Goal: Task Accomplishment & Management: Use online tool/utility

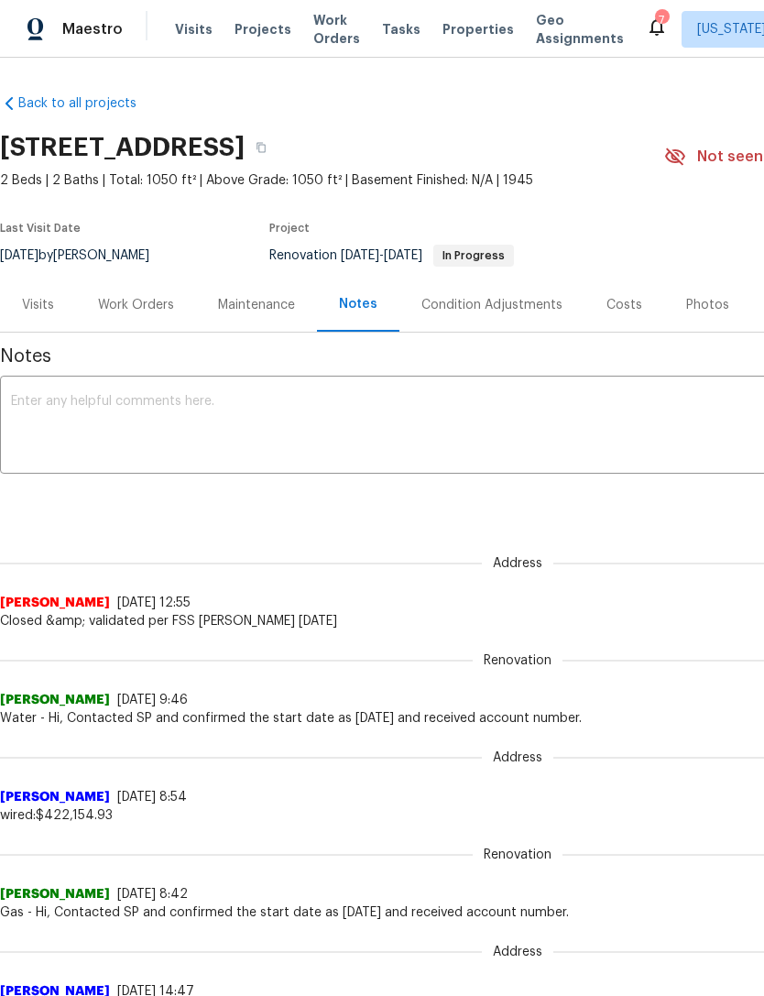
click at [52, 306] on div "Visits" at bounding box center [38, 305] width 32 height 18
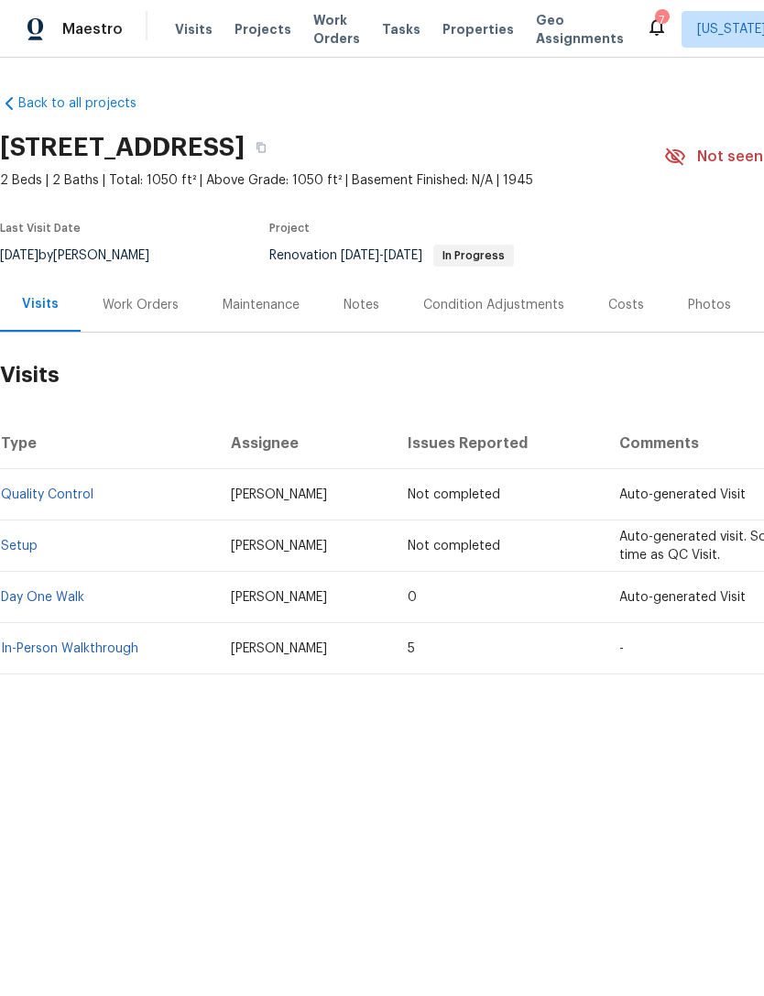
click at [135, 310] on div "Work Orders" at bounding box center [141, 305] width 76 height 18
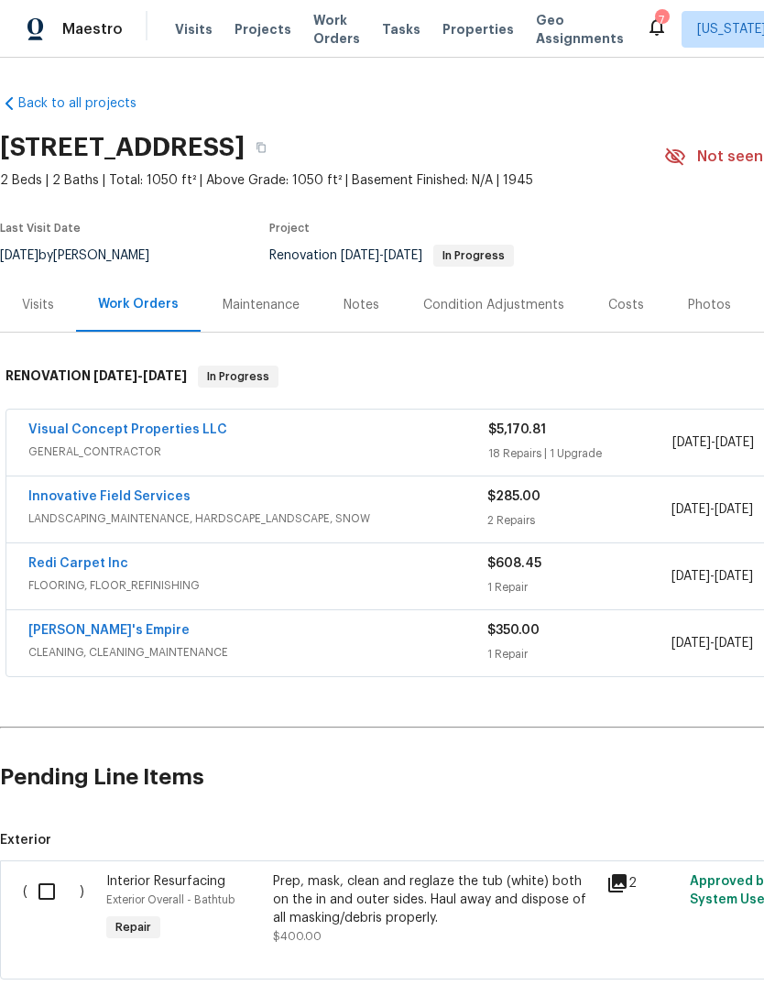
click at [186, 416] on div "Visual Concept Properties LLC GENERAL_CONTRACTOR $5,170.81 18 Repairs | 1 Upgra…" at bounding box center [517, 442] width 1022 height 66
click at [197, 426] on link "Visual Concept Properties LLC" at bounding box center [127, 429] width 199 height 13
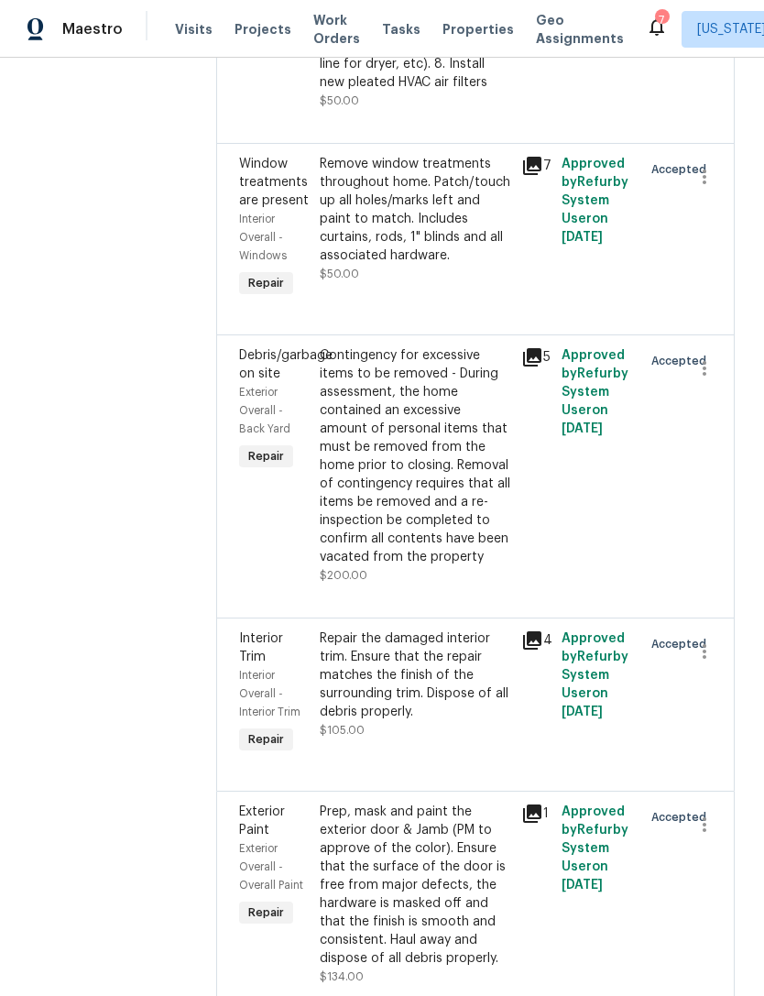
scroll to position [3487, 0]
click at [445, 566] on div "Contingency for excessive items to be removed - During assessment, the home con…" at bounding box center [415, 456] width 191 height 220
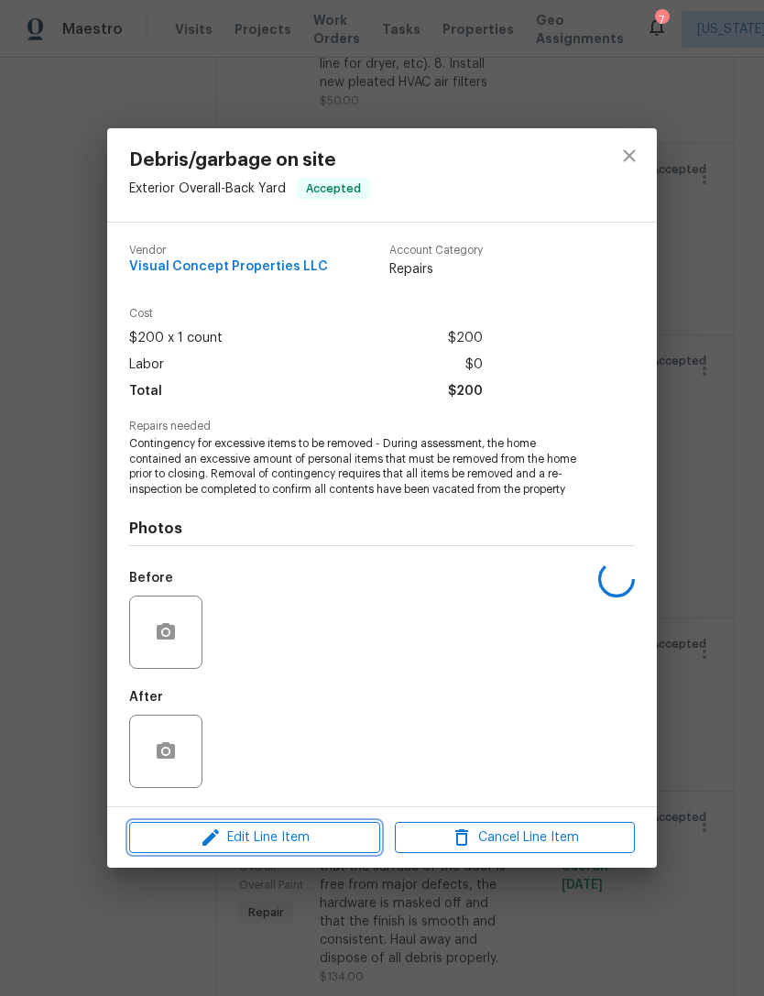
click at [342, 853] on button "Edit Line Item" at bounding box center [254, 838] width 251 height 32
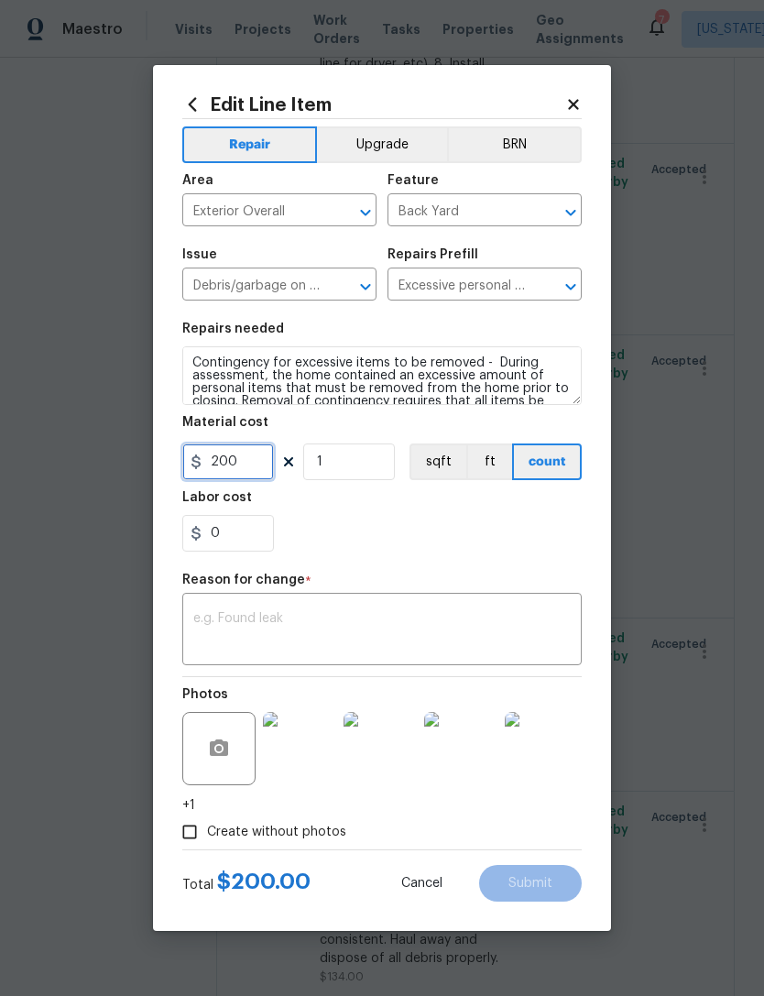
click at [244, 463] on input "200" at bounding box center [228, 461] width 92 height 37
click at [243, 463] on input "200" at bounding box center [228, 461] width 92 height 37
click at [238, 474] on input "200" at bounding box center [228, 461] width 92 height 37
click at [225, 466] on input "200" at bounding box center [228, 461] width 92 height 37
click at [225, 465] on input "200" at bounding box center [228, 461] width 92 height 37
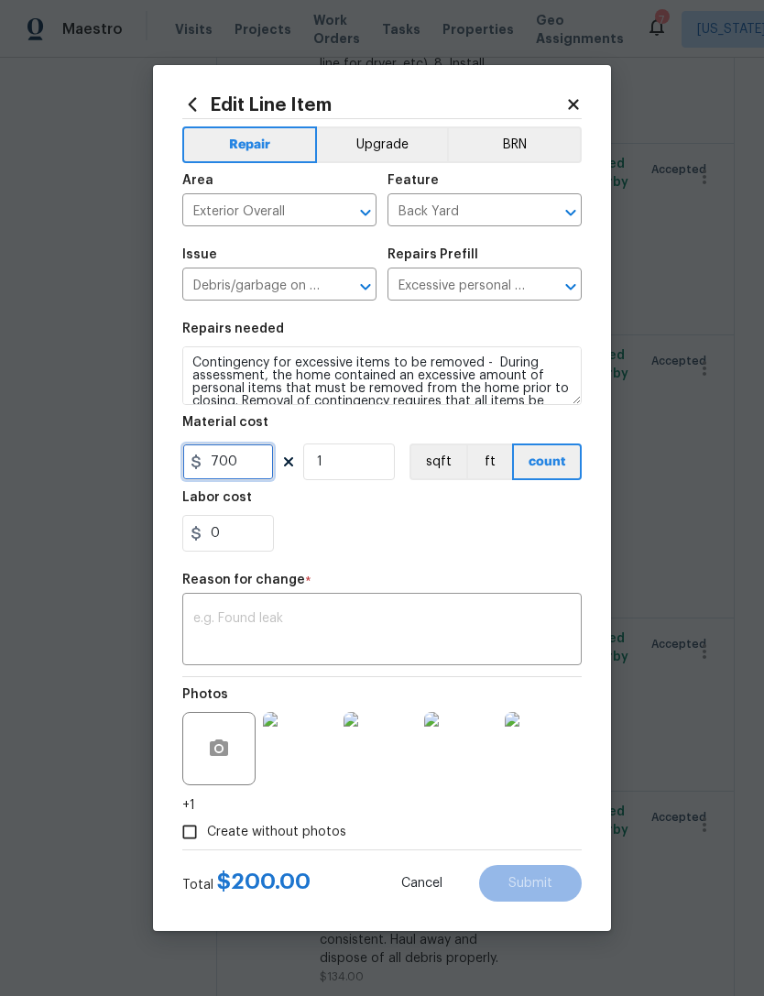
type input "700"
click at [521, 532] on div "0" at bounding box center [381, 533] width 399 height 37
click at [494, 633] on textarea at bounding box center [381, 631] width 377 height 38
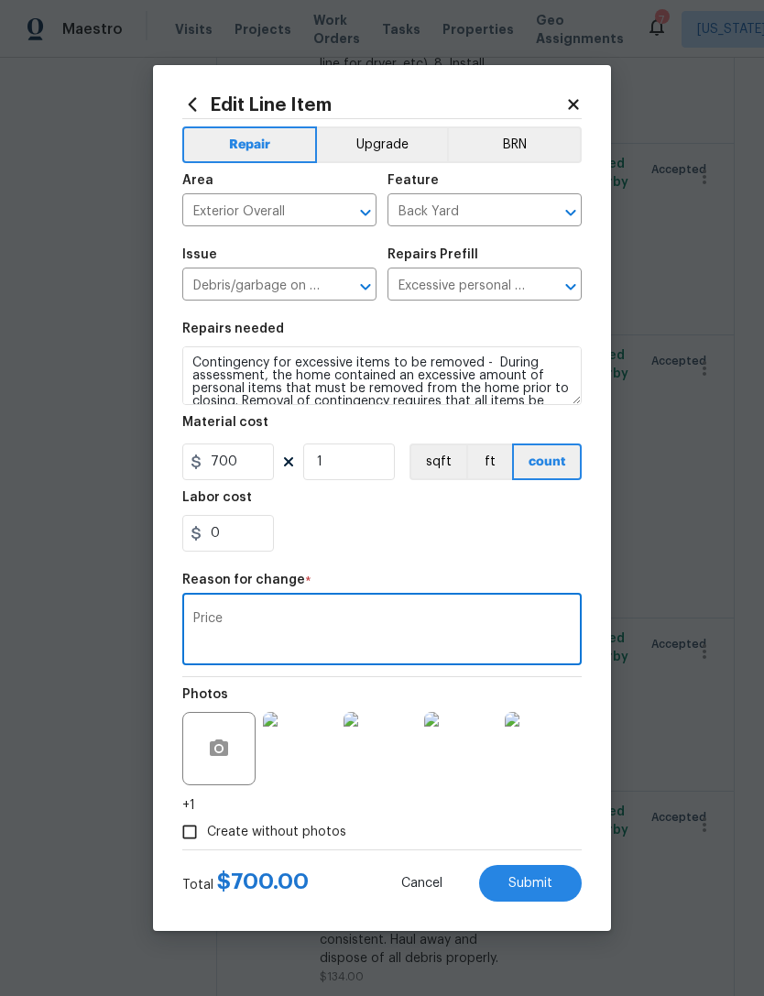
type textarea "Price"
click at [412, 548] on div "0" at bounding box center [381, 533] width 399 height 37
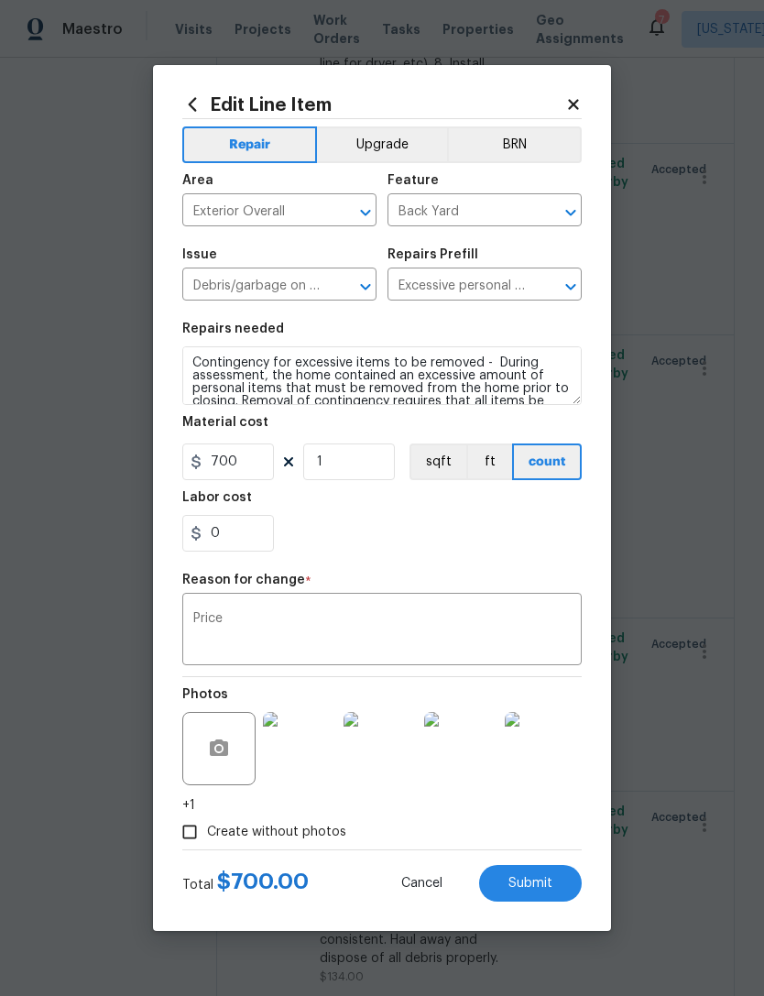
click at [549, 883] on span "Submit" at bounding box center [530, 884] width 44 height 14
type input "200"
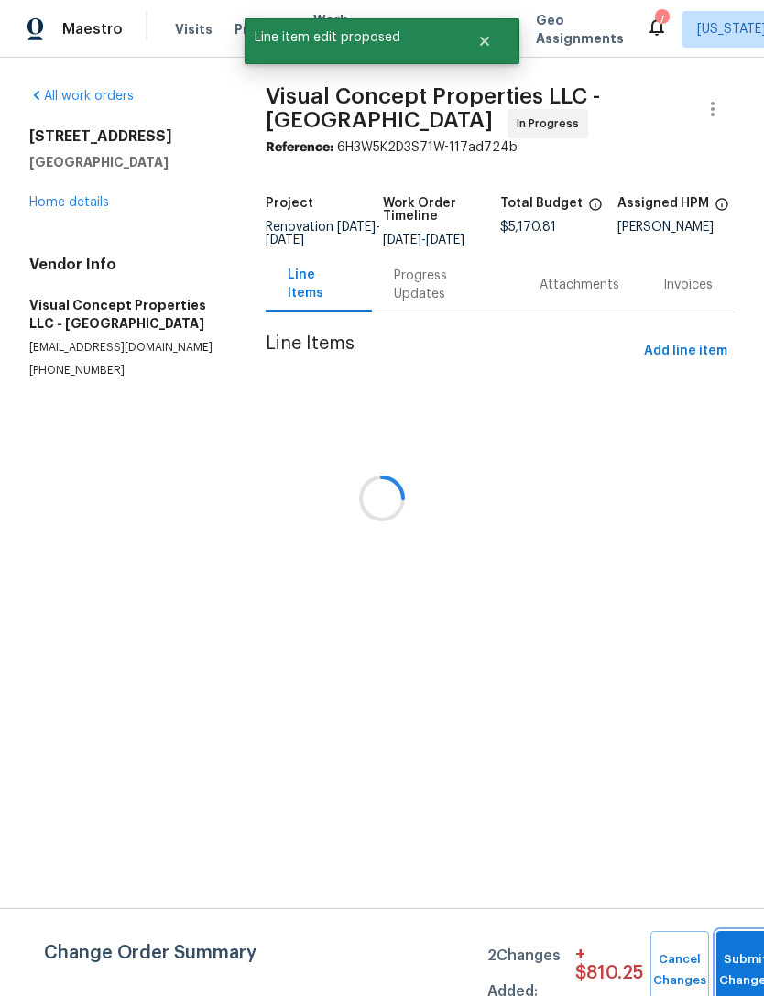
click at [737, 952] on button "Submit Changes" at bounding box center [745, 970] width 59 height 79
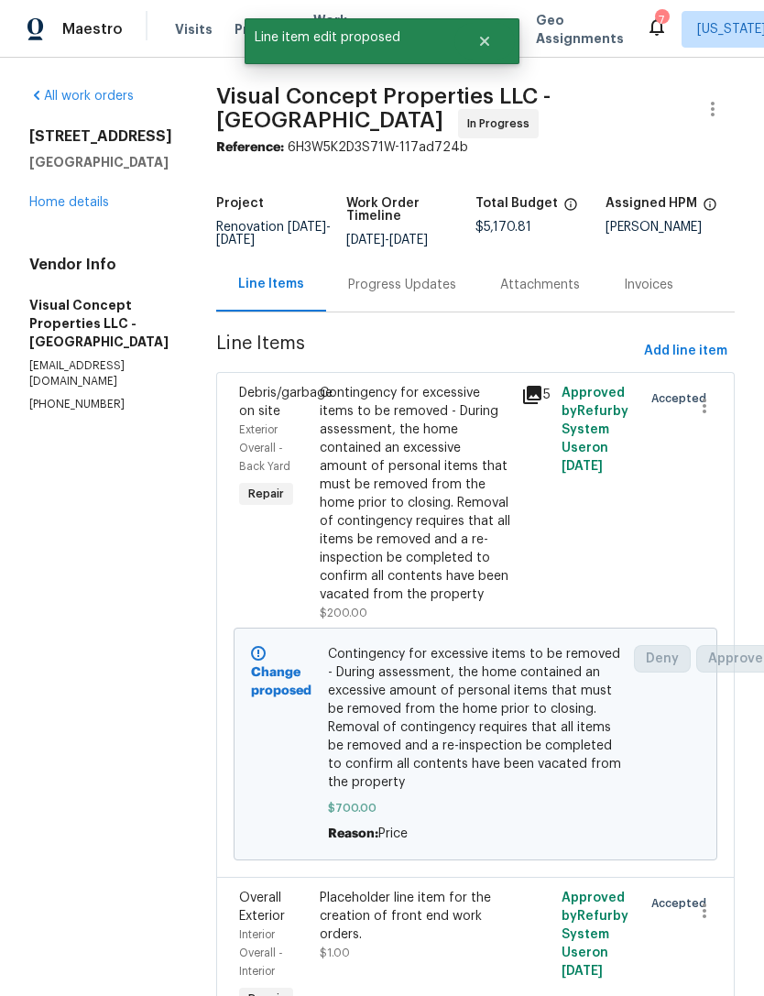
click at [104, 208] on link "Home details" at bounding box center [69, 202] width 80 height 13
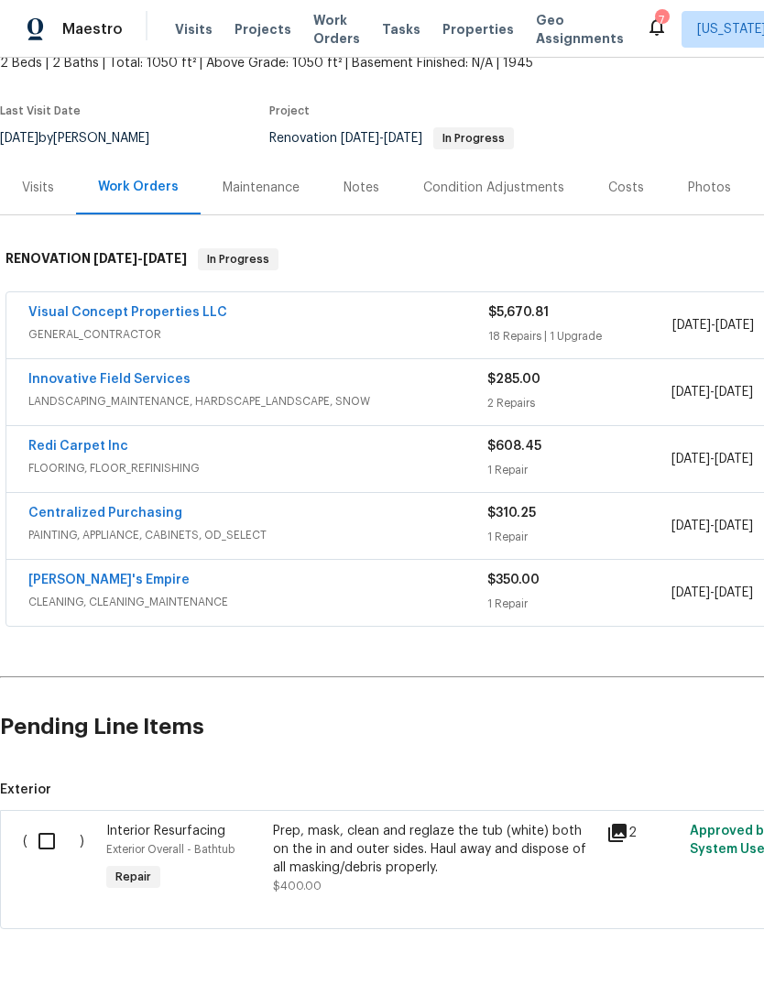
scroll to position [116, 0]
click at [57, 839] on input "checkbox" at bounding box center [53, 842] width 52 height 38
checkbox input "true"
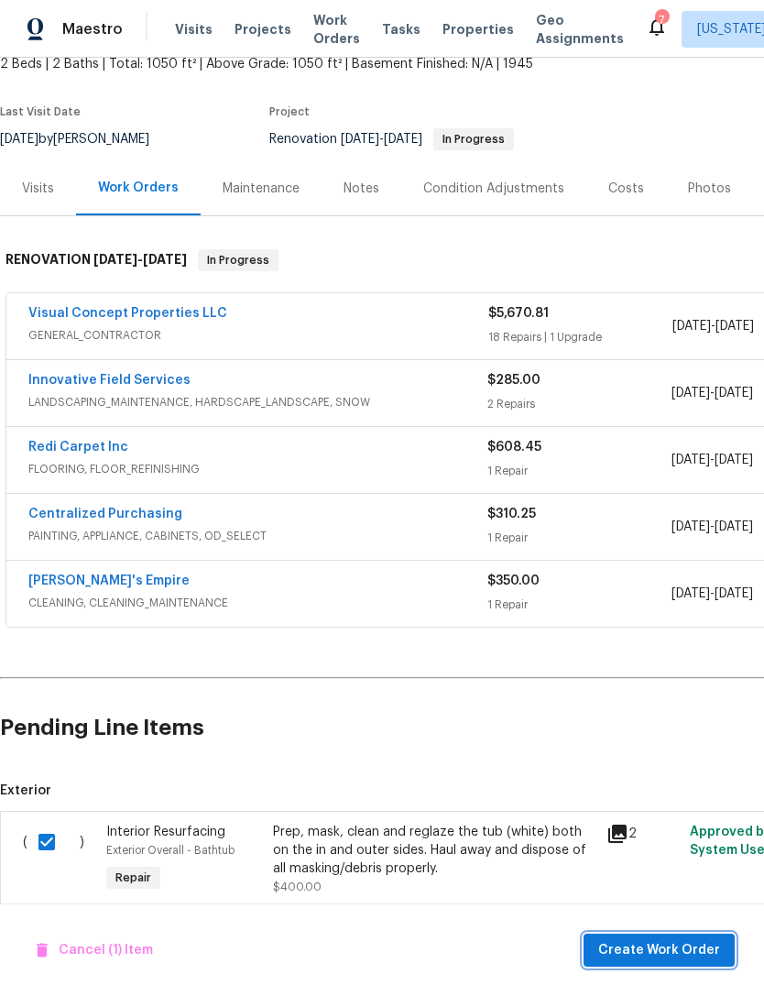
click at [682, 956] on span "Create Work Order" at bounding box center [659, 950] width 122 height 23
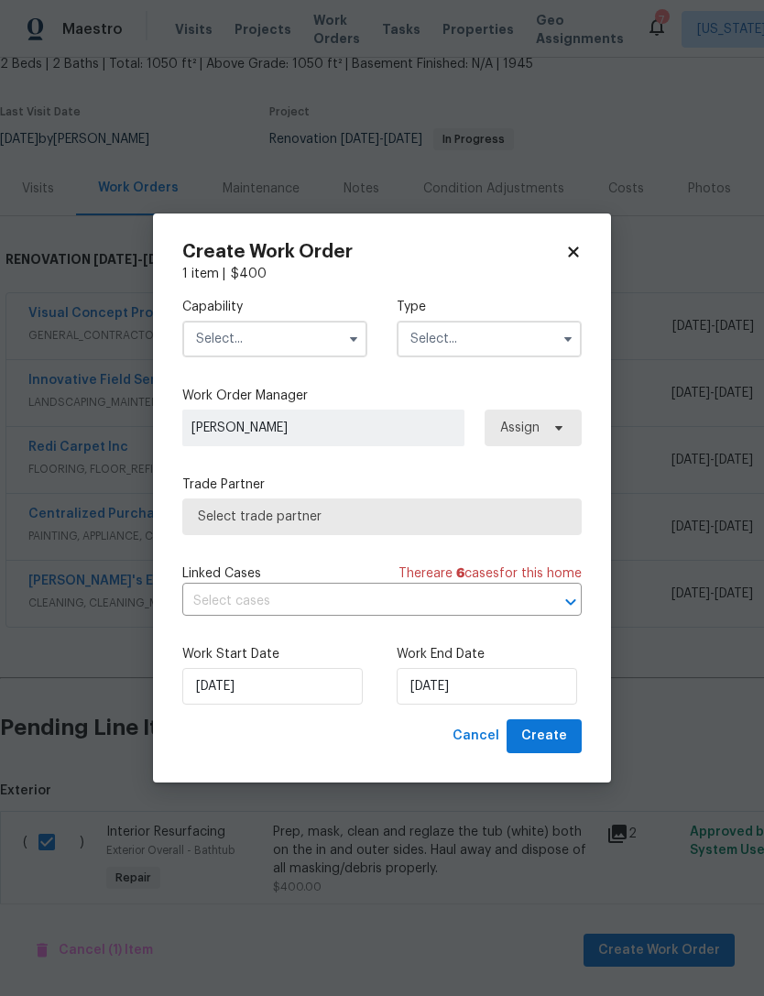
click at [313, 338] on input "text" at bounding box center [274, 339] width 185 height 37
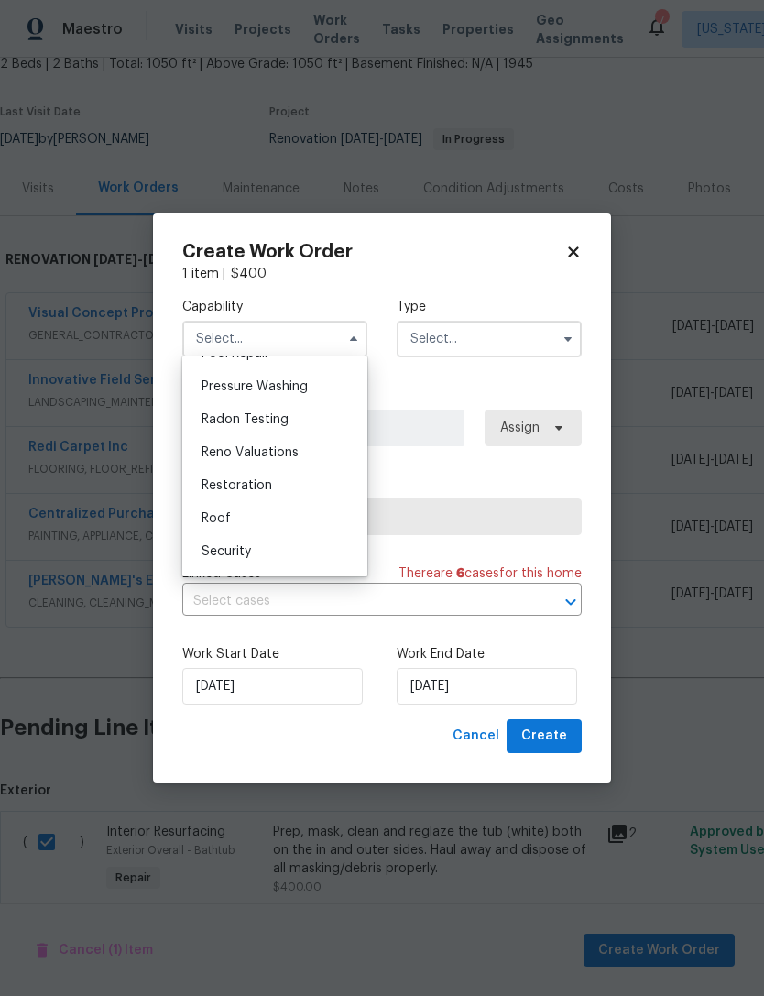
scroll to position [1731, 0]
click at [312, 485] on div "Restoration" at bounding box center [275, 481] width 176 height 33
type input "Restoration"
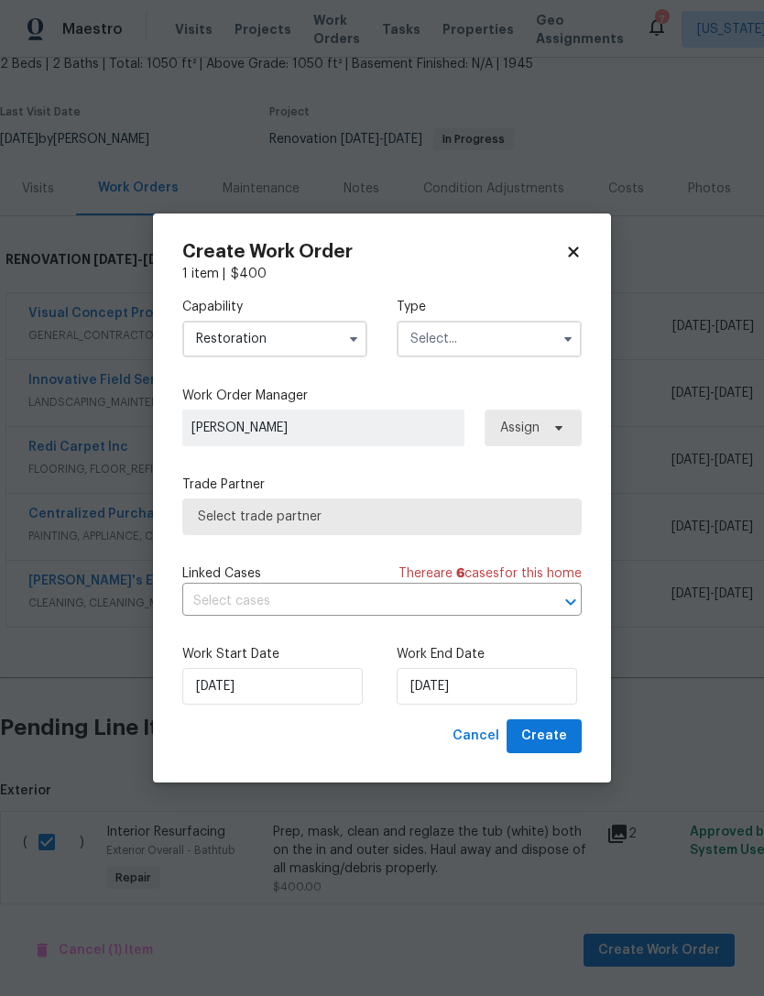
click at [528, 334] on input "text" at bounding box center [489, 339] width 185 height 37
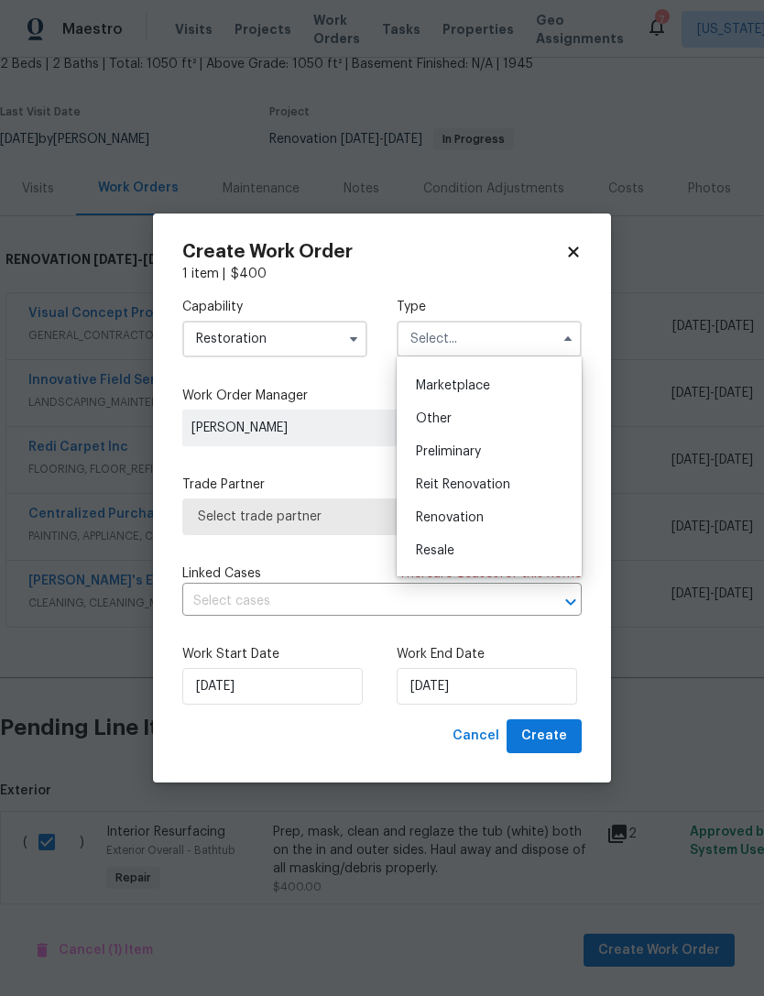
scroll to position [357, 0]
click at [547, 476] on div "Renovation" at bounding box center [489, 481] width 176 height 33
type input "Renovation"
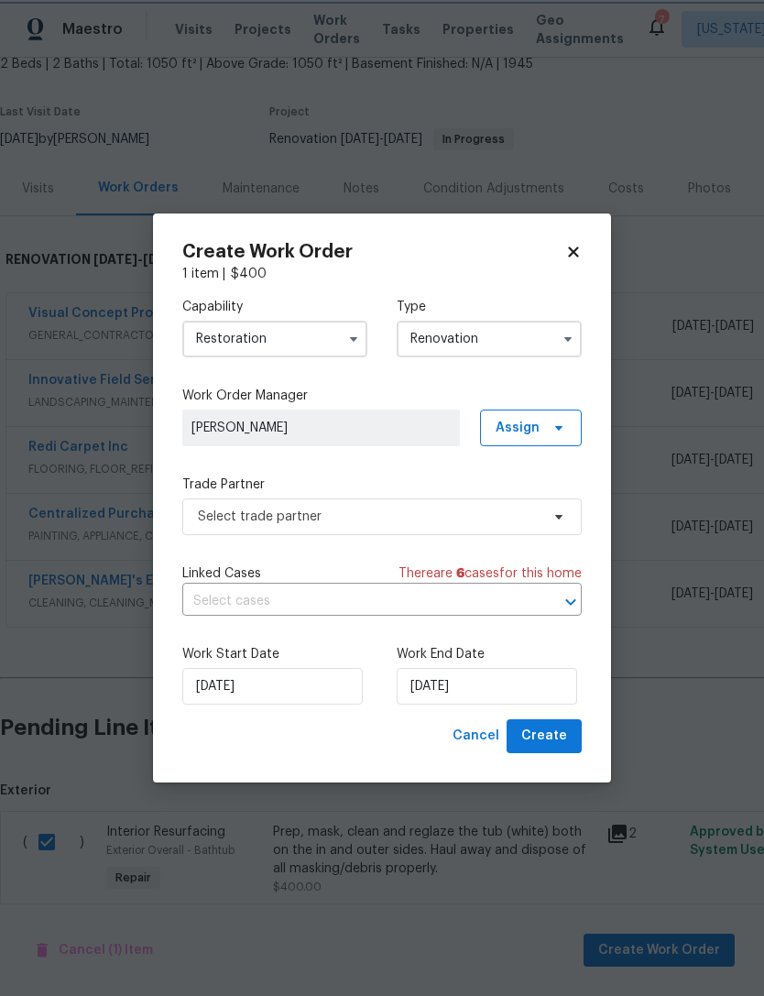
scroll to position [0, 0]
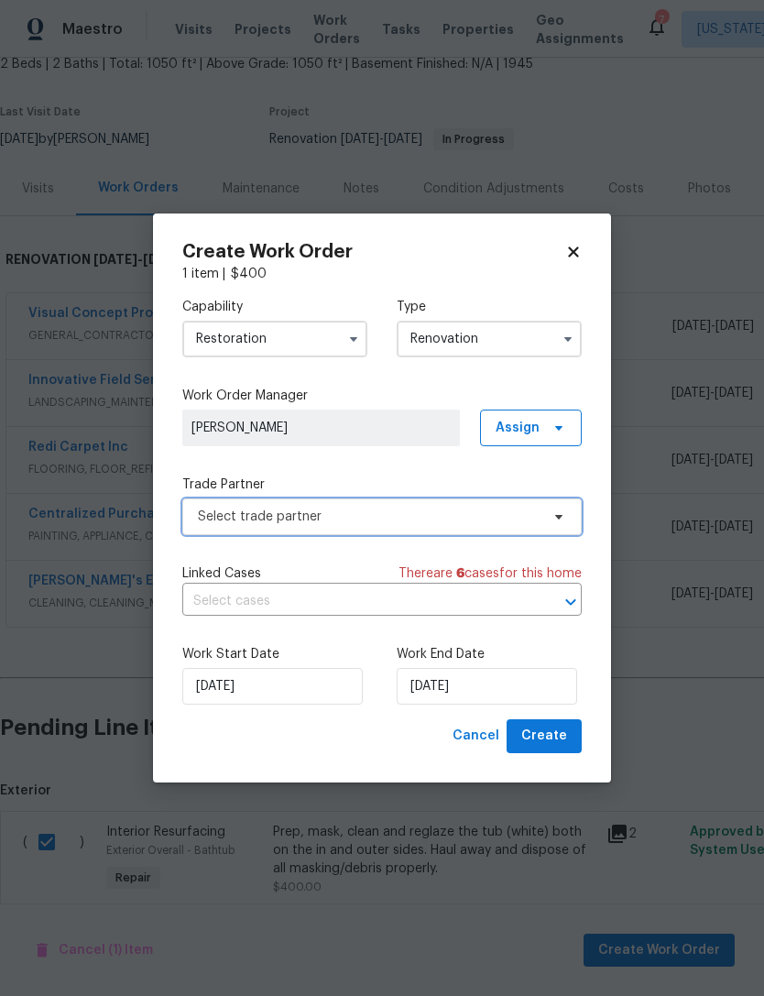
click at [511, 532] on span "Select trade partner" at bounding box center [381, 516] width 399 height 37
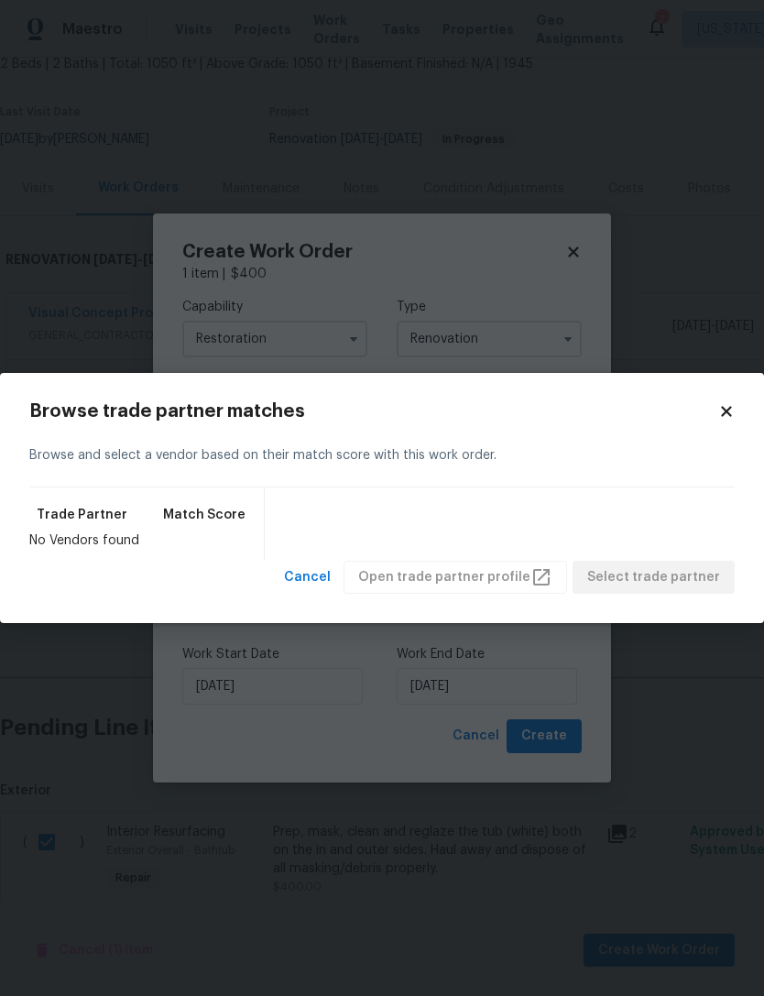
click at [734, 411] on icon at bounding box center [726, 411] width 16 height 16
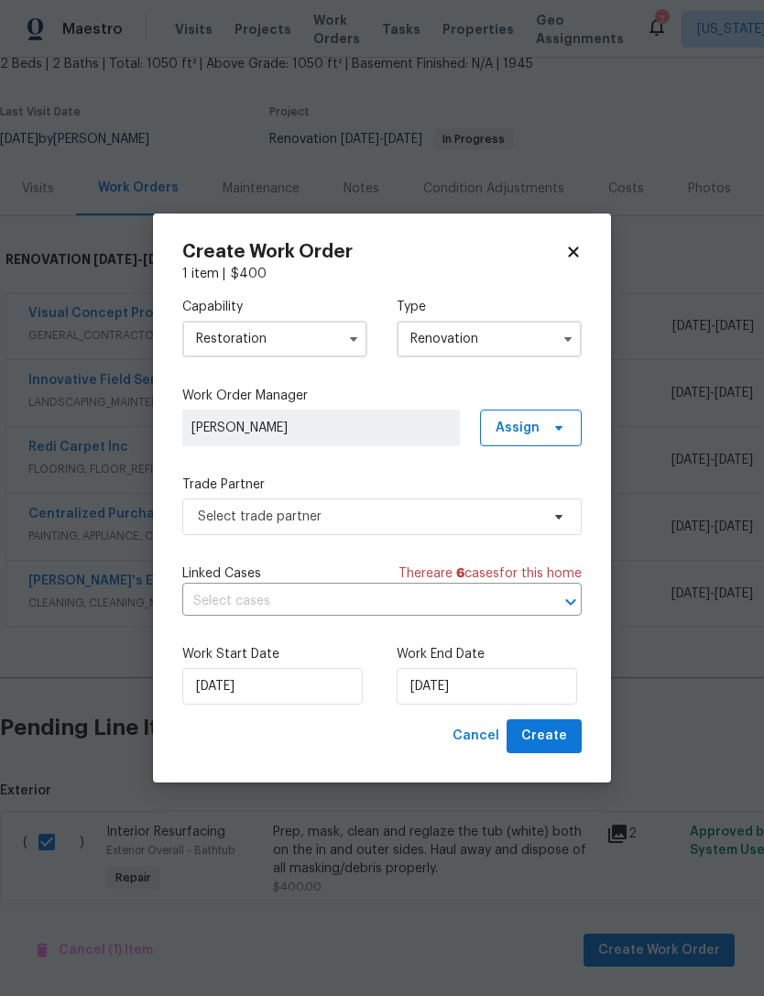
click at [296, 338] on input "Restoration" at bounding box center [274, 339] width 185 height 37
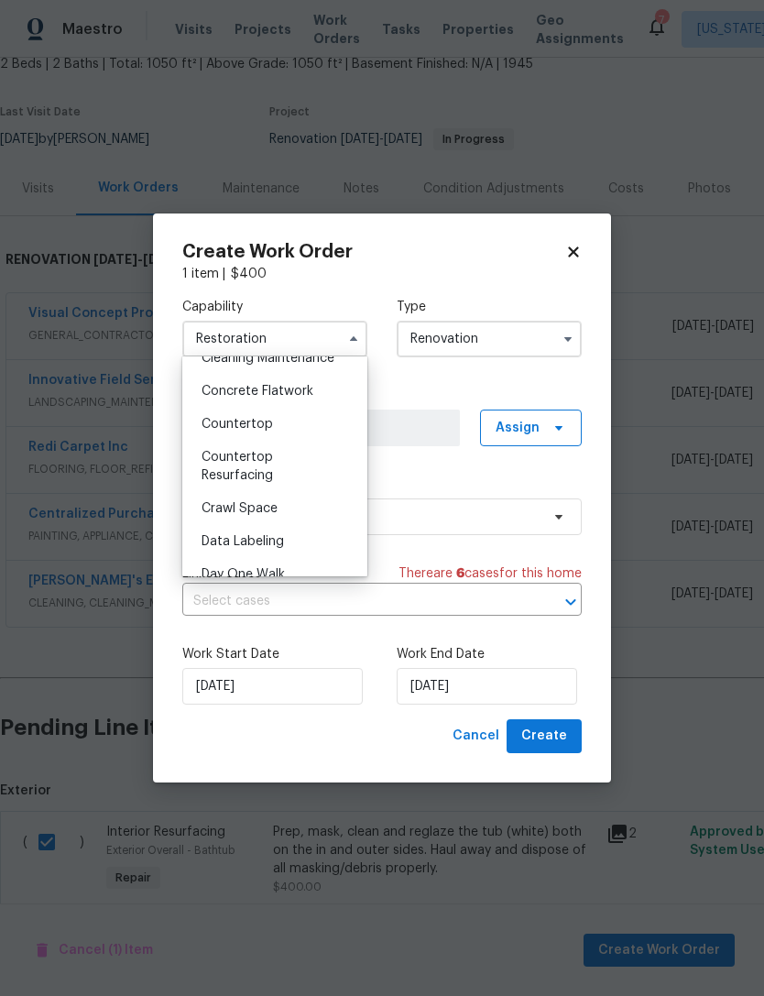
scroll to position [314, 0]
click at [321, 470] on div "Countertop Resurfacing" at bounding box center [275, 467] width 176 height 51
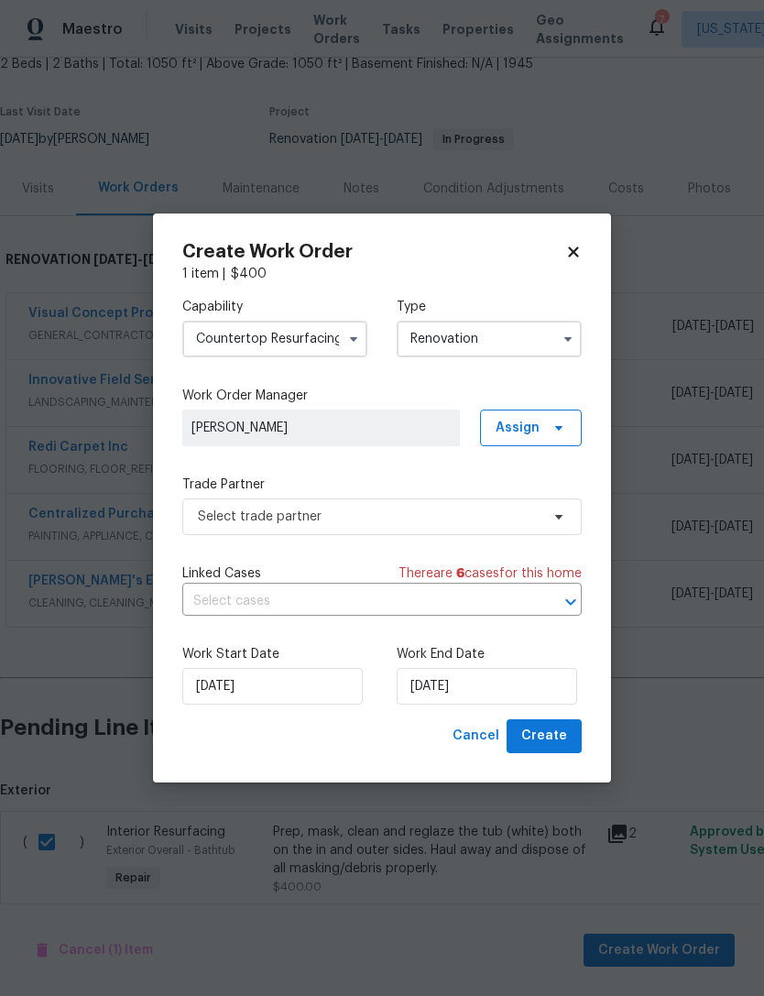
click at [345, 333] on button "button" at bounding box center [354, 339] width 22 height 22
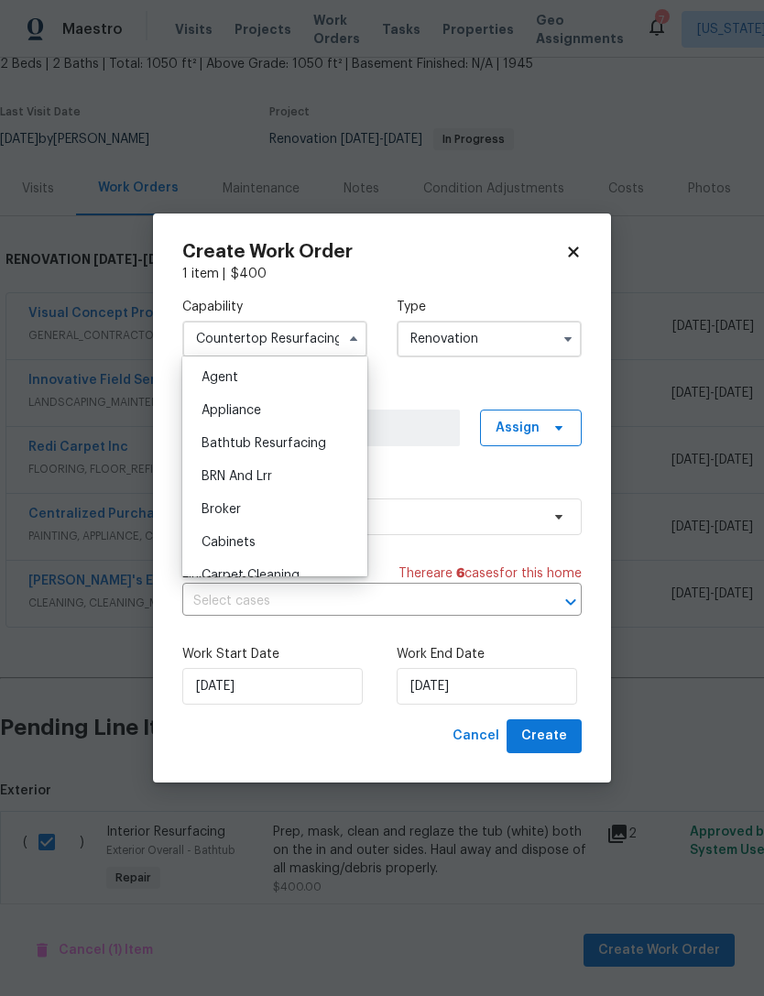
scroll to position [0, 0]
click at [327, 436] on div "Bathtub Resurfacing" at bounding box center [275, 443] width 176 height 33
type input "Bathtub Resurfacing"
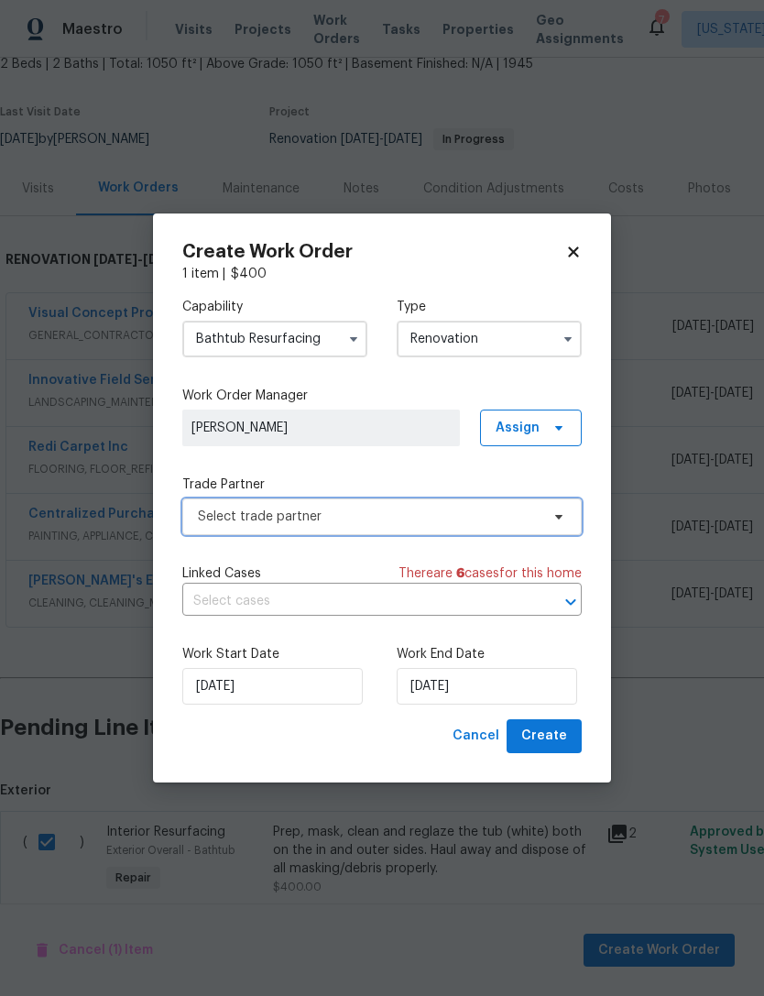
click at [574, 516] on span "Select trade partner" at bounding box center [381, 516] width 399 height 37
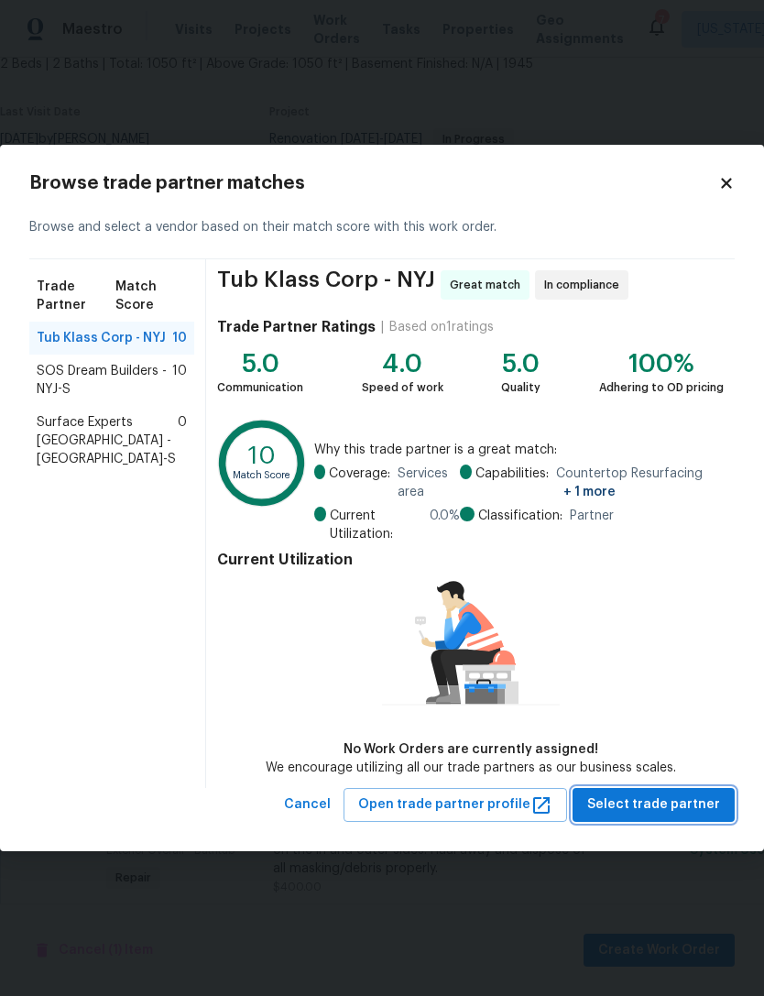
click at [659, 808] on span "Select trade partner" at bounding box center [653, 804] width 133 height 23
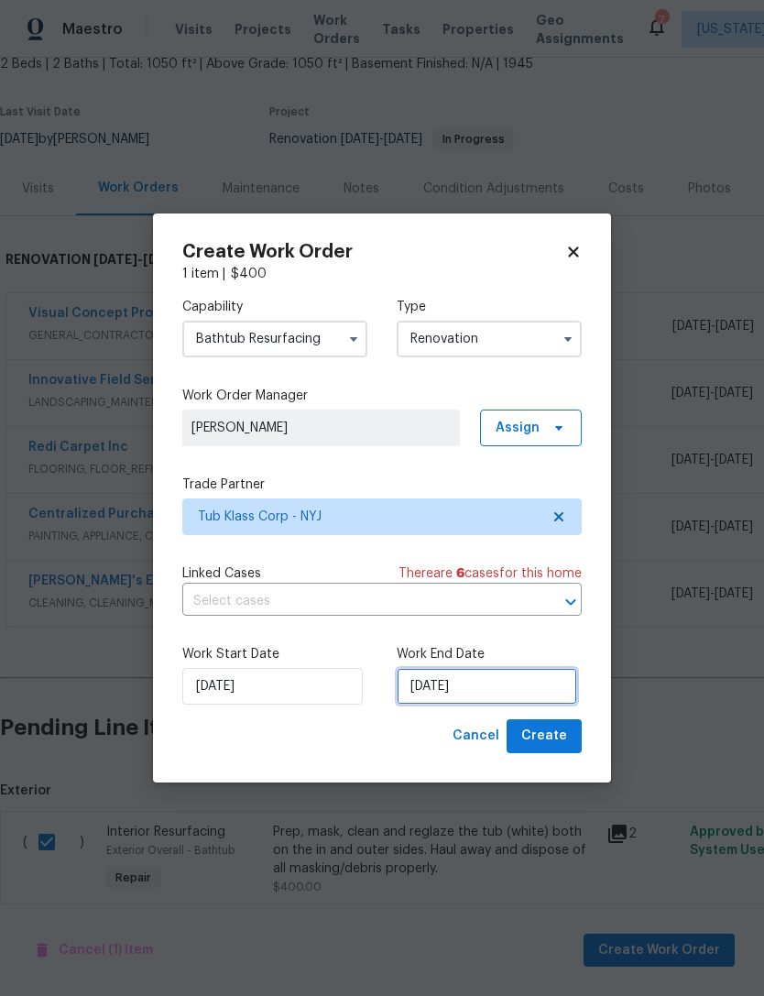
click at [441, 696] on input "[DATE]" at bounding box center [487, 686] width 180 height 37
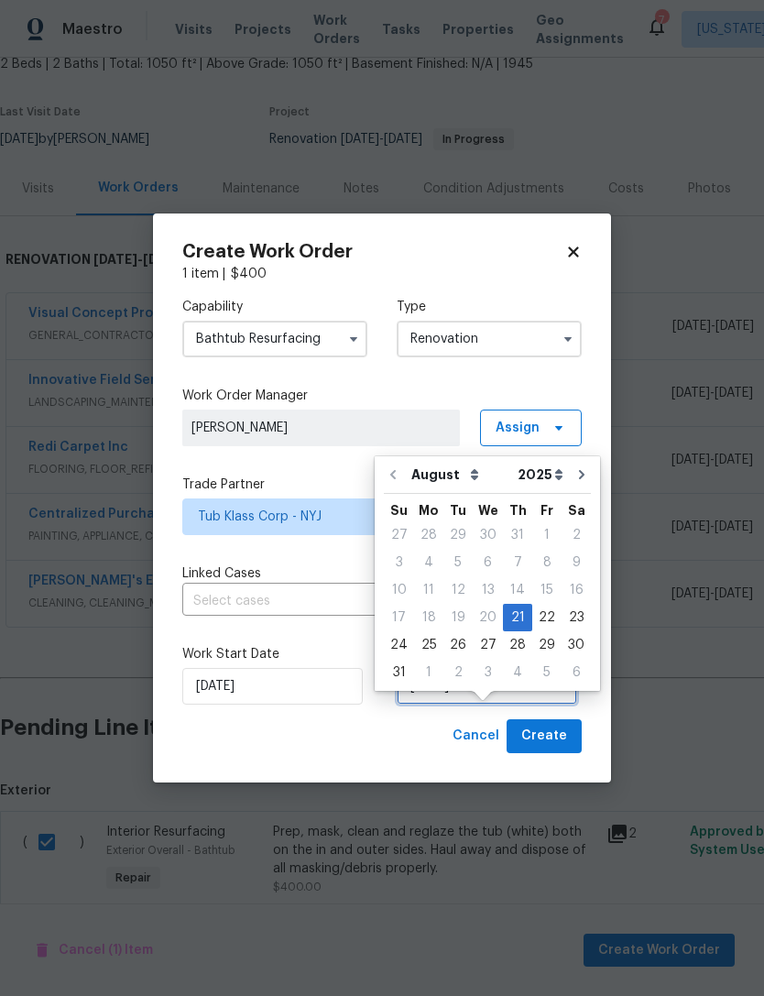
scroll to position [34, 0]
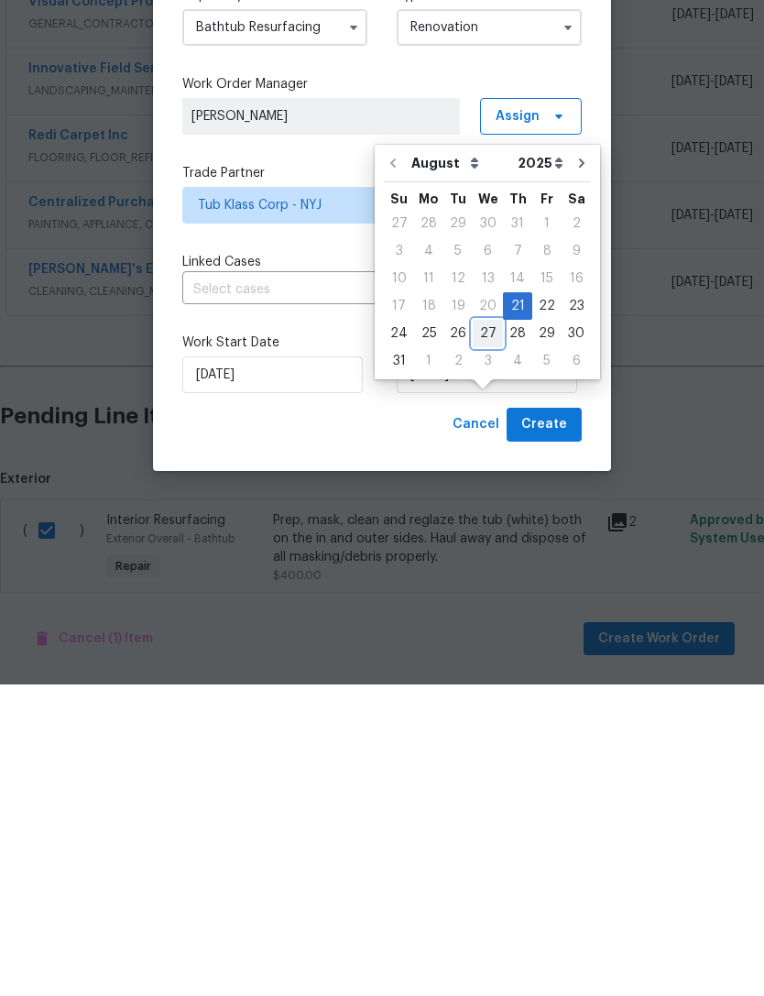
click at [479, 632] on div "27" at bounding box center [488, 645] width 30 height 26
type input "[DATE]"
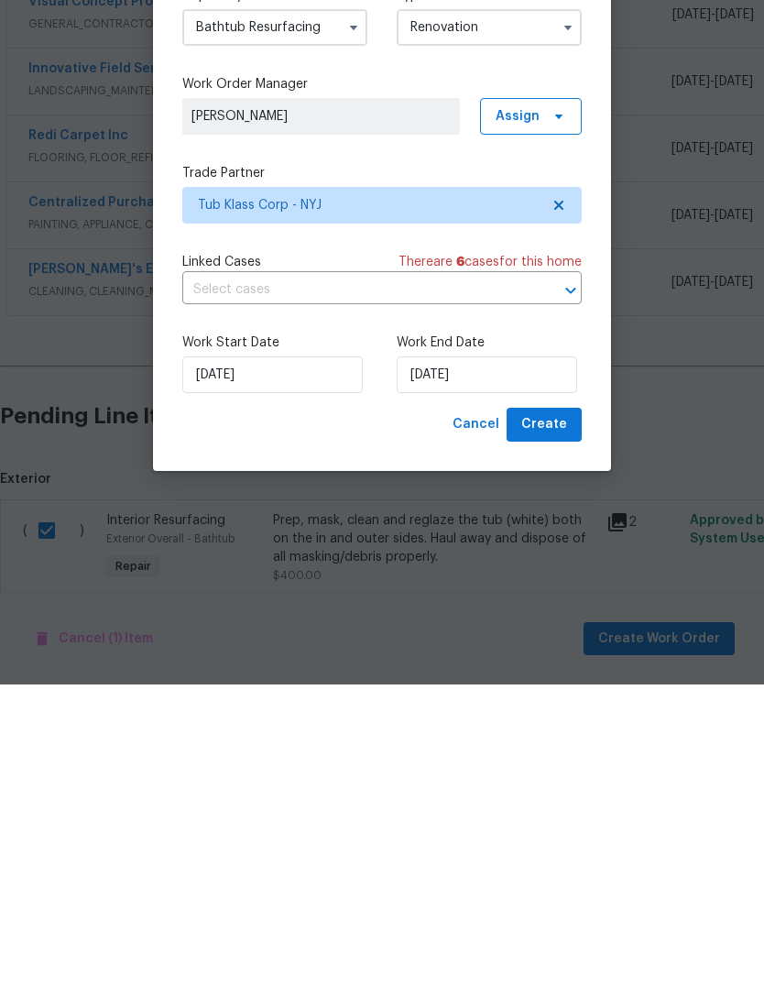
scroll to position [59, 0]
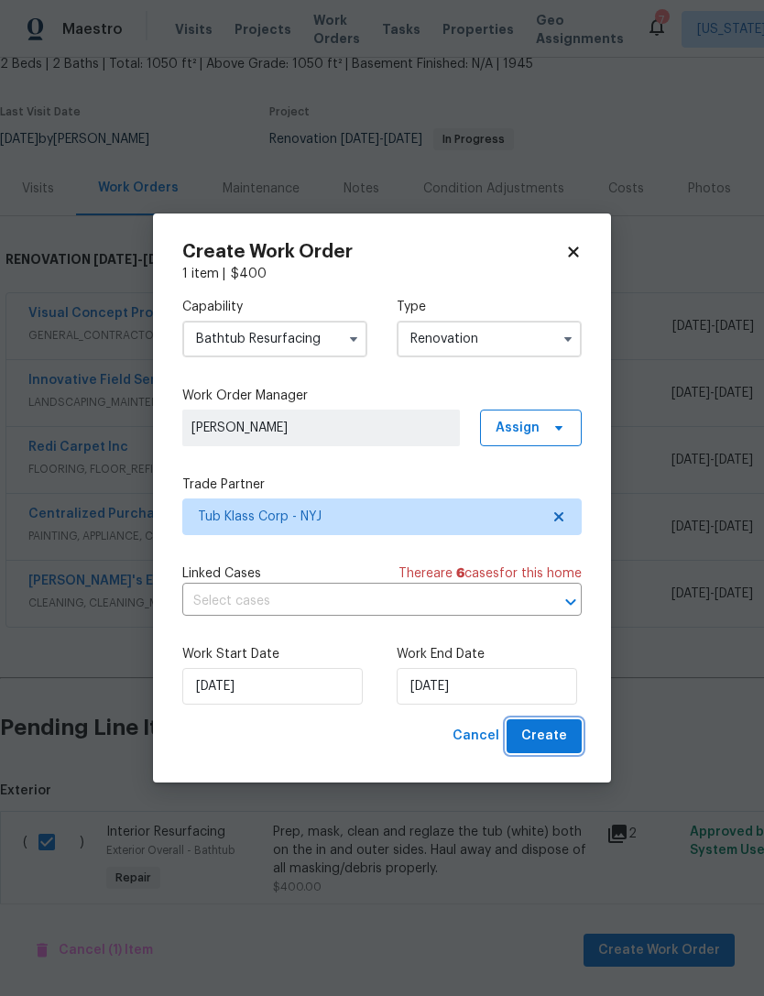
click at [563, 734] on span "Create" at bounding box center [544, 736] width 46 height 23
click at [559, 740] on div "Cancel Create" at bounding box center [513, 736] width 136 height 34
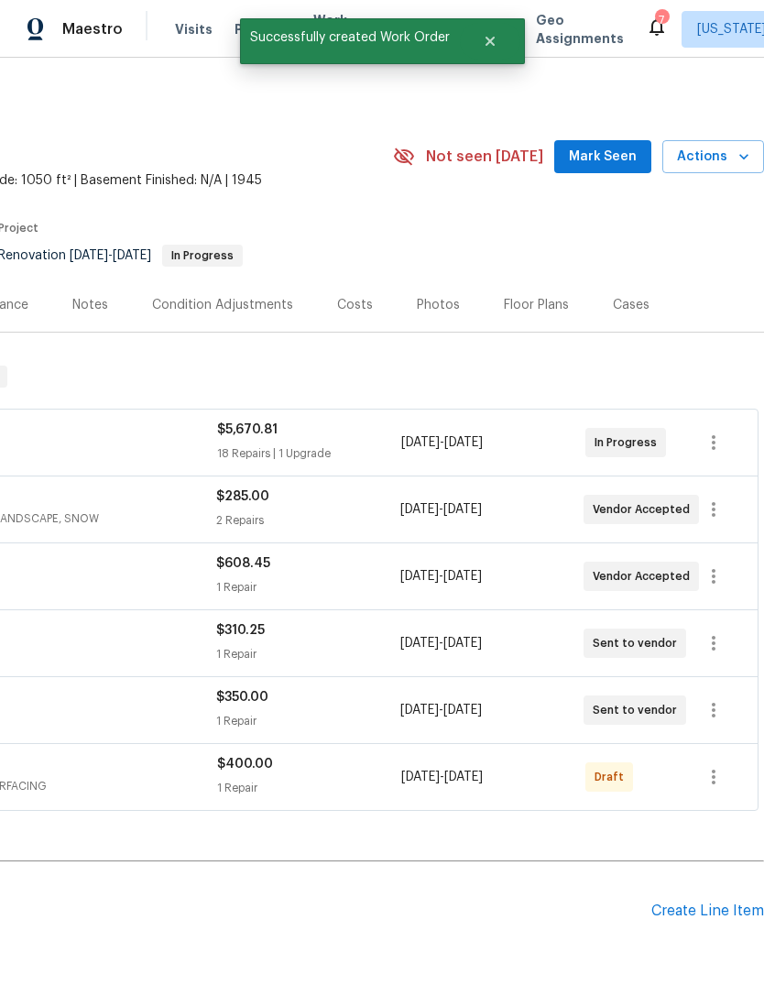
scroll to position [0, 271]
click at [724, 766] on icon "button" at bounding box center [714, 777] width 22 height 22
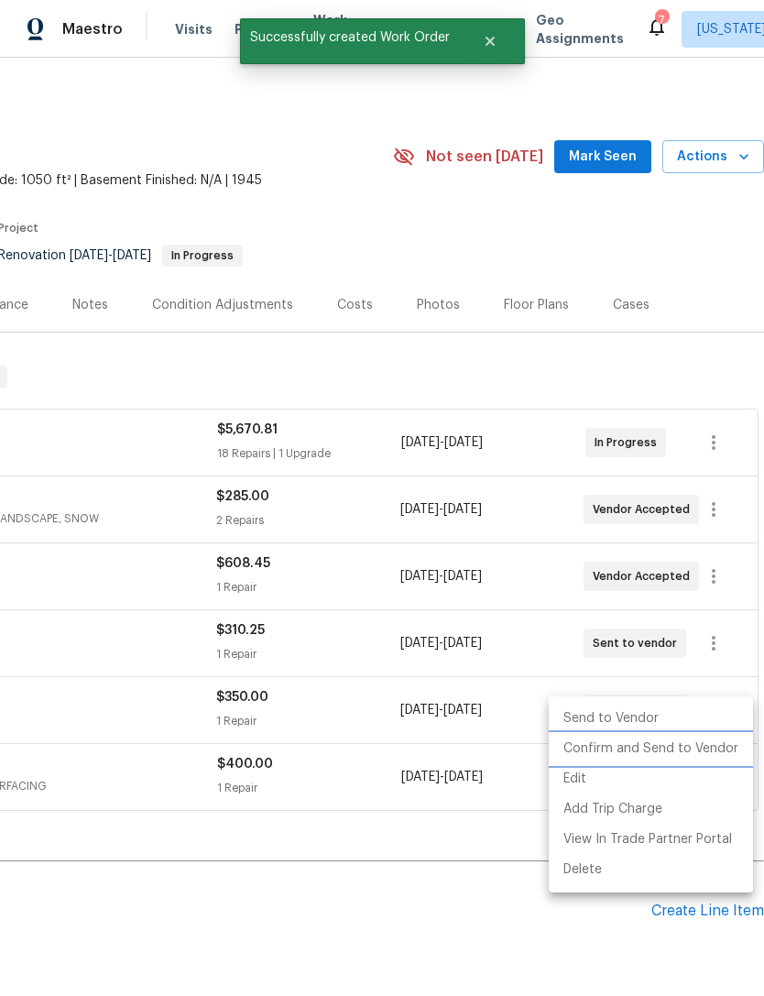
click at [687, 747] on li "Confirm and Send to Vendor" at bounding box center [651, 749] width 204 height 30
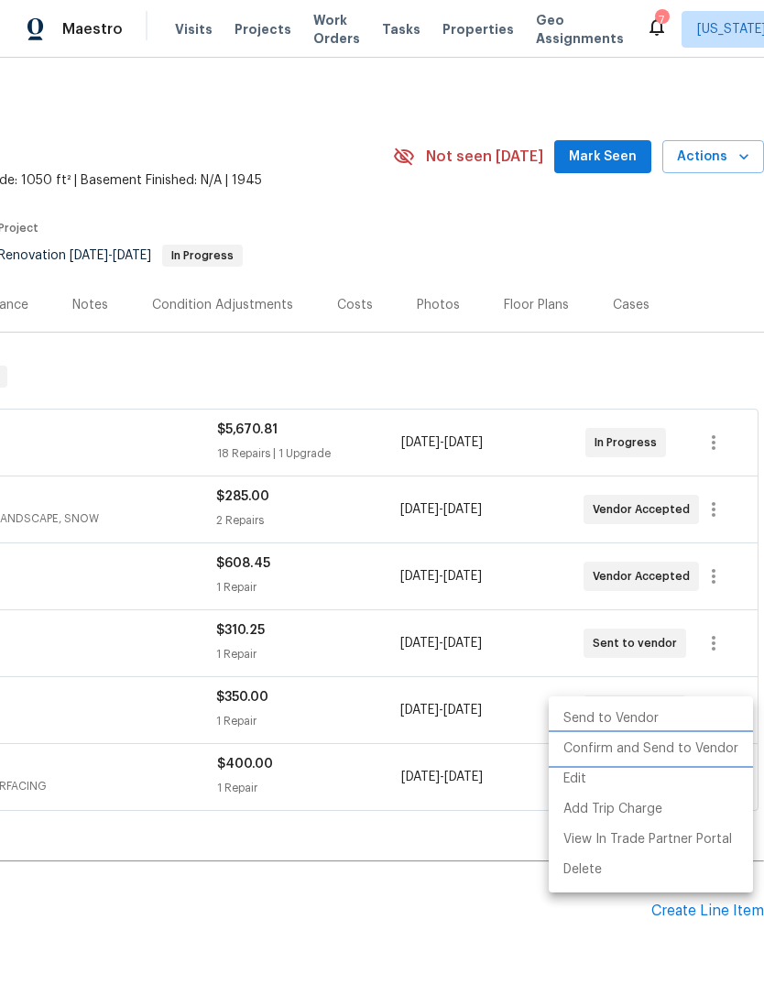
click at [633, 751] on li "Confirm and Send to Vendor" at bounding box center [651, 749] width 204 height 30
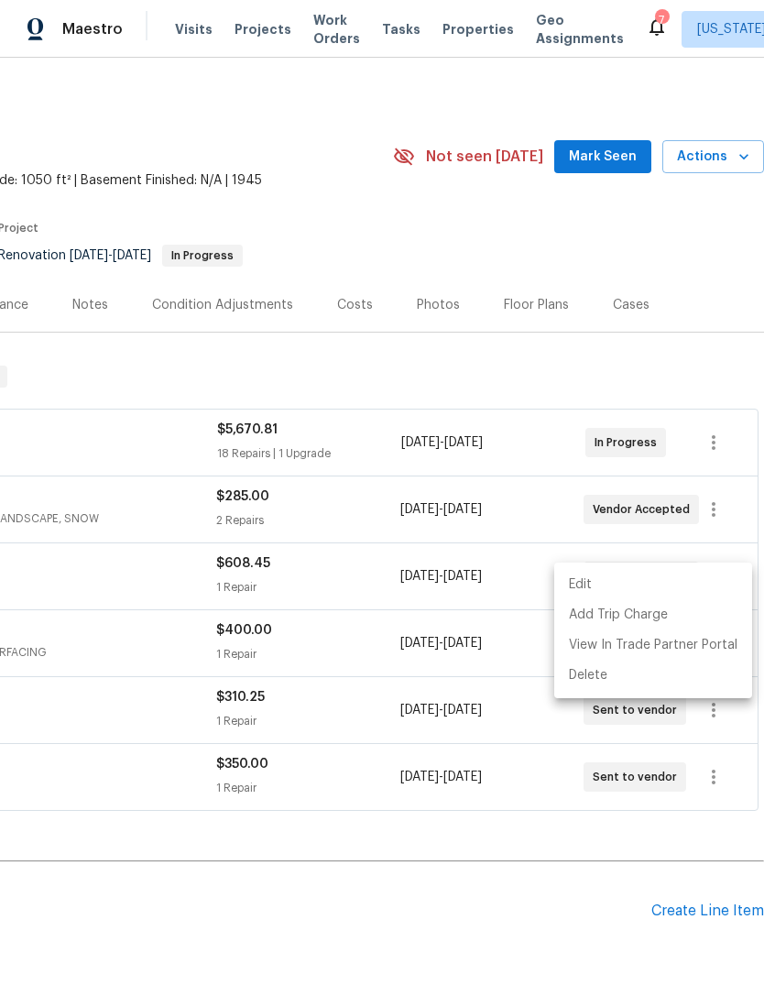
click at [492, 779] on div at bounding box center [382, 498] width 764 height 996
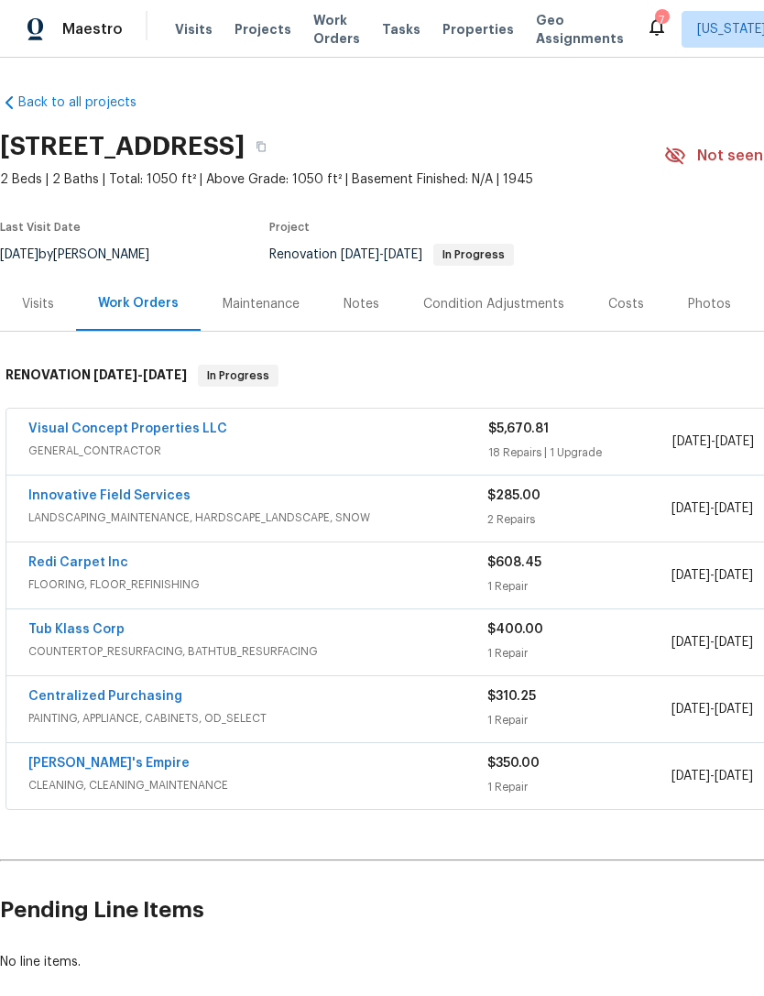
scroll to position [1, 0]
click at [621, 295] on div "Costs" at bounding box center [626, 304] width 36 height 18
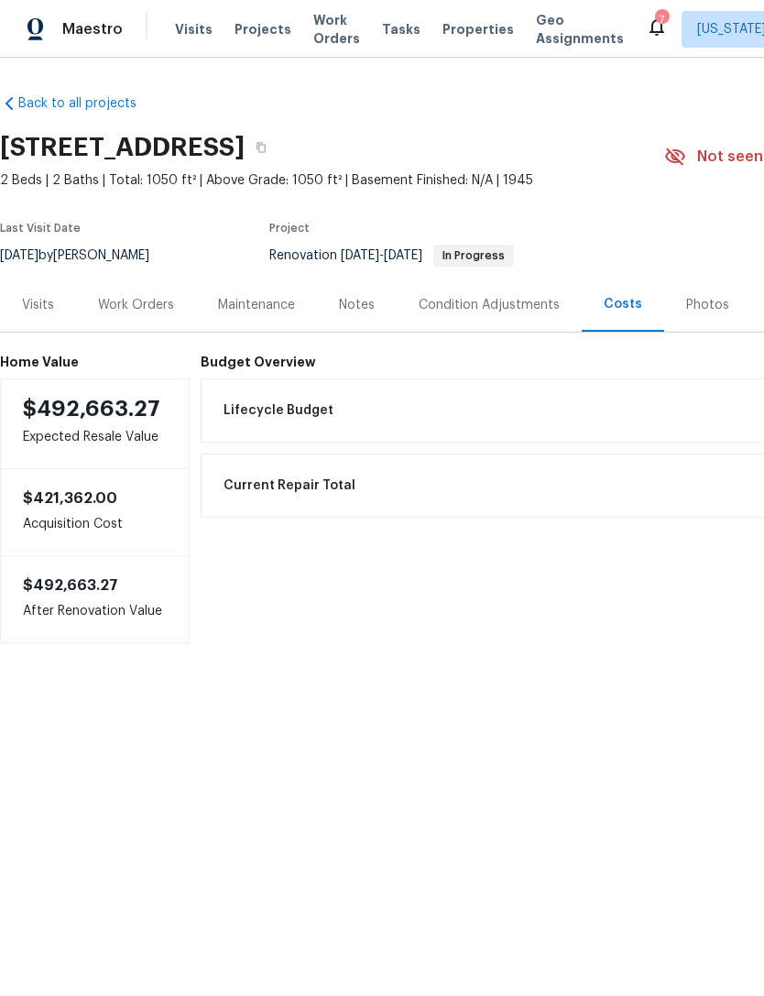
click at [42, 311] on div "Visits" at bounding box center [38, 305] width 32 height 18
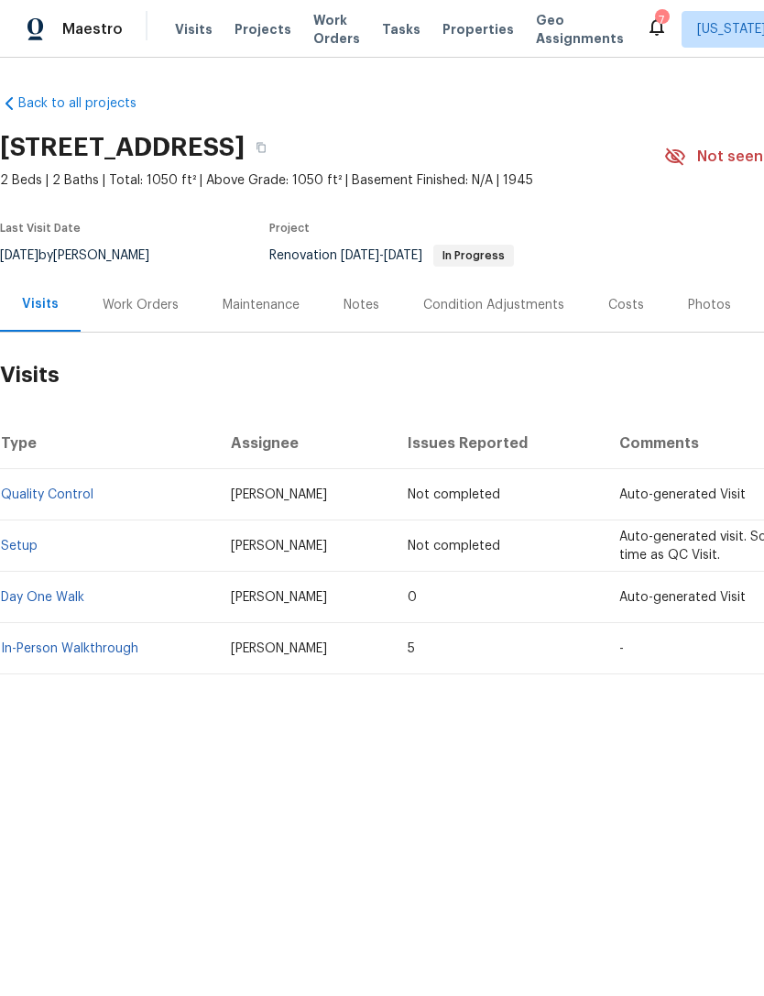
click at [166, 300] on div "Work Orders" at bounding box center [141, 305] width 76 height 18
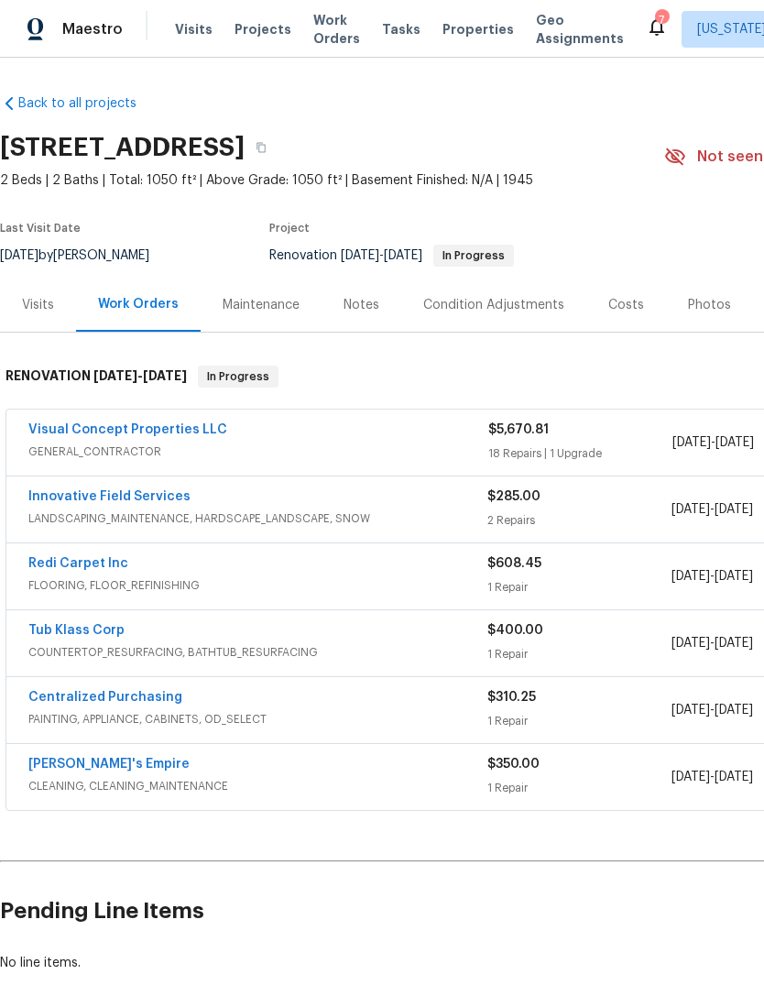
click at [458, 27] on span "Properties" at bounding box center [477, 29] width 71 height 18
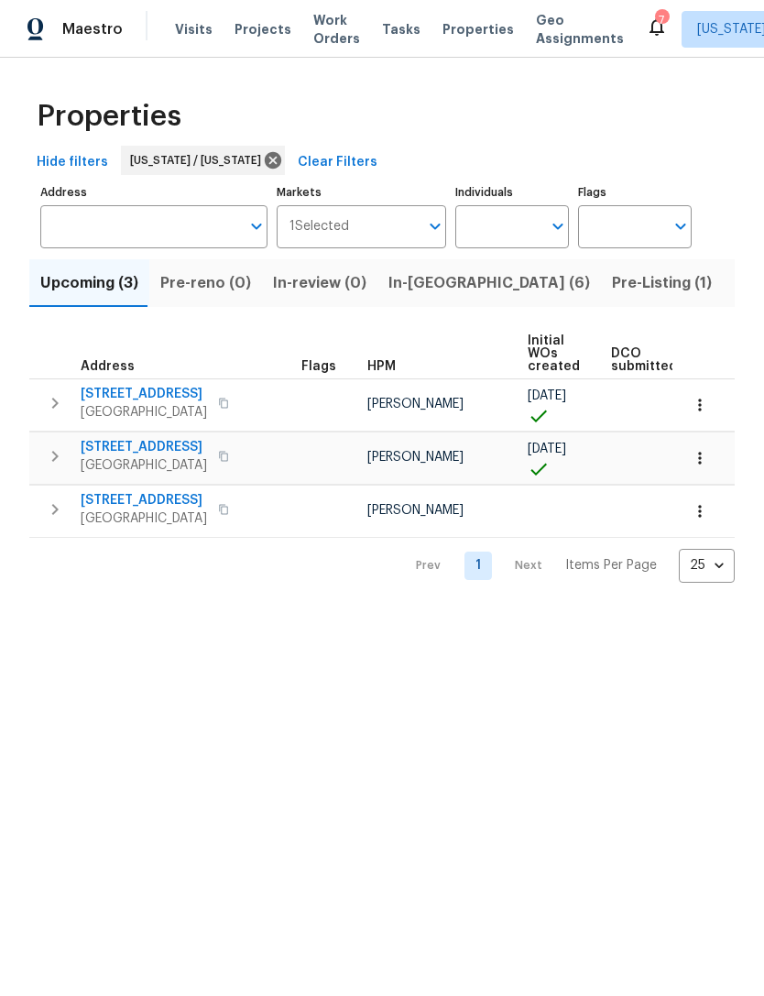
click at [612, 278] on span "Pre-Listing (1)" at bounding box center [662, 283] width 100 height 26
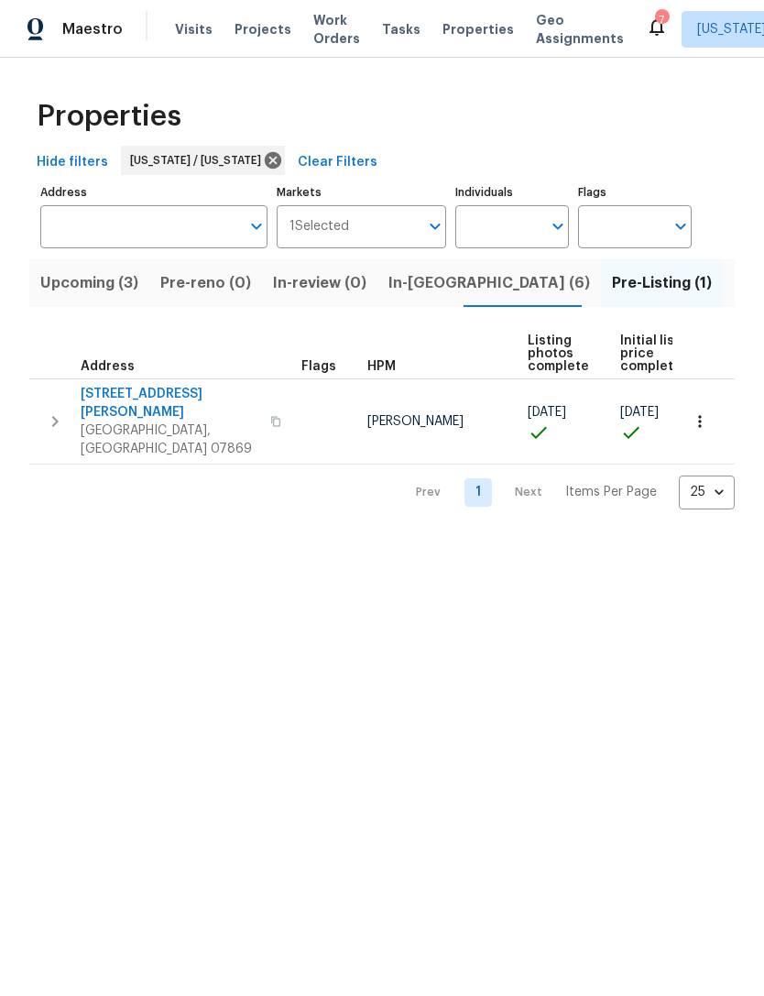
click at [421, 291] on span "In-[GEOGRAPHIC_DATA] (6)" at bounding box center [489, 283] width 202 height 26
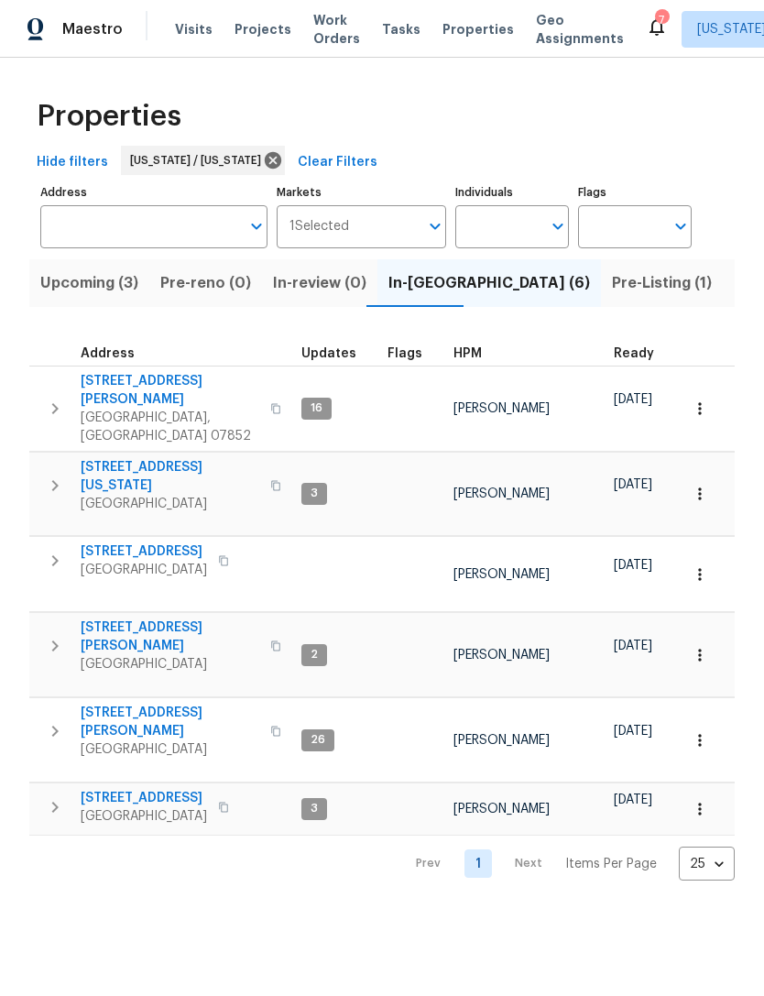
click at [138, 381] on span "[STREET_ADDRESS][PERSON_NAME]" at bounding box center [170, 390] width 179 height 37
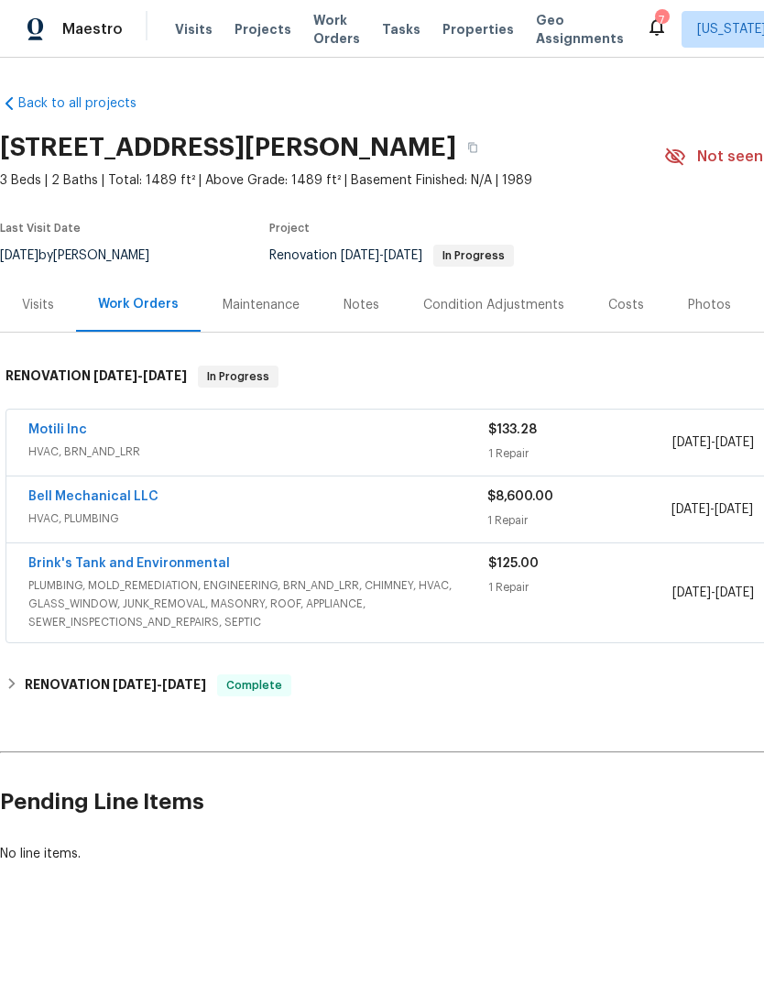
click at [46, 317] on div "Visits" at bounding box center [38, 305] width 76 height 54
